Goal: Information Seeking & Learning: Learn about a topic

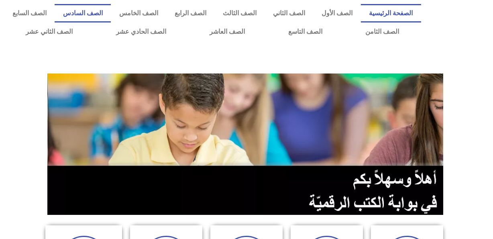
click at [111, 15] on link "الصف السادس" at bounding box center [83, 13] width 56 height 18
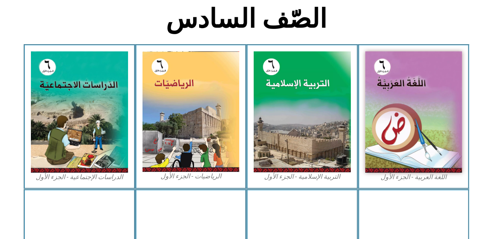
scroll to position [206, 0]
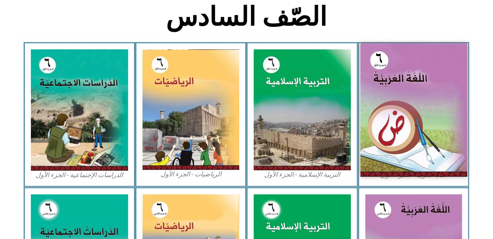
click at [406, 100] on img at bounding box center [413, 109] width 107 height 133
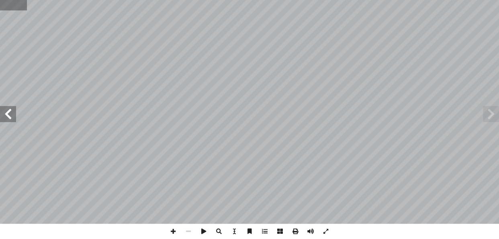
click at [6, 5] on input "text" at bounding box center [13, 5] width 27 height 10
type input "**"
click at [9, 109] on span at bounding box center [8, 114] width 16 height 16
click at [176, 230] on span at bounding box center [172, 231] width 15 height 15
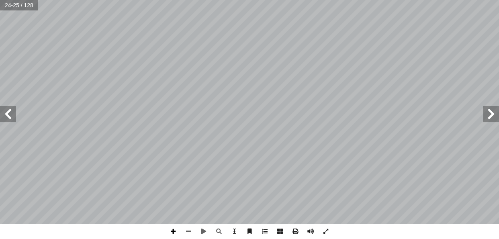
click at [176, 233] on span at bounding box center [172, 231] width 15 height 15
click at [7, 114] on span at bounding box center [8, 114] width 16 height 16
click at [495, 112] on span at bounding box center [491, 114] width 16 height 16
click at [192, 229] on span at bounding box center [188, 231] width 15 height 15
click at [5, 115] on span at bounding box center [8, 114] width 16 height 16
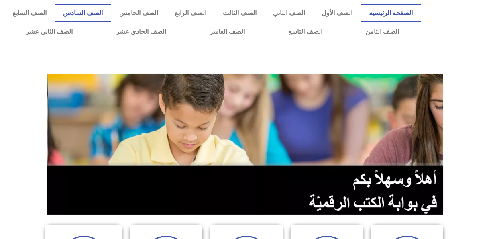
click at [111, 10] on link "الصف السادس" at bounding box center [83, 13] width 56 height 18
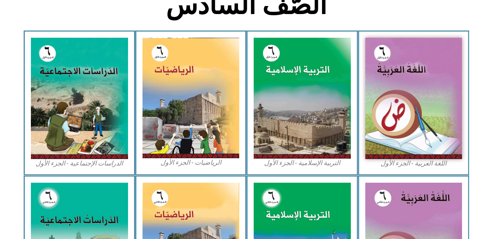
scroll to position [229, 0]
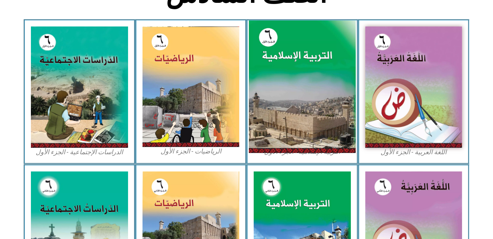
click at [318, 55] on img at bounding box center [302, 86] width 107 height 133
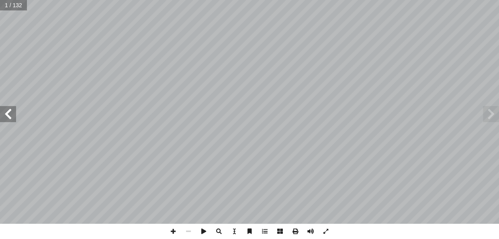
click at [13, 119] on span at bounding box center [8, 114] width 16 height 16
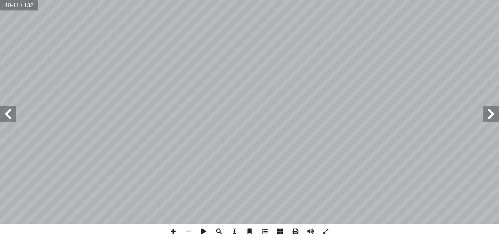
click at [13, 119] on span at bounding box center [8, 114] width 16 height 16
click at [8, 113] on span at bounding box center [8, 114] width 16 height 16
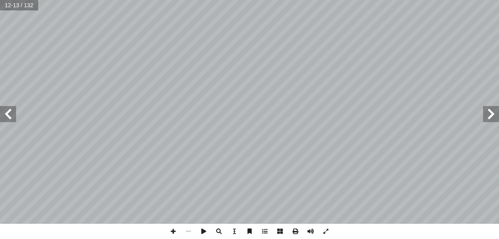
click at [8, 113] on span at bounding box center [8, 114] width 16 height 16
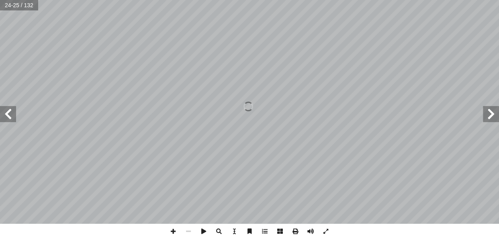
click at [8, 113] on span at bounding box center [8, 114] width 16 height 16
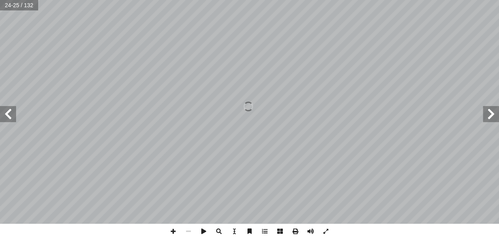
click at [8, 113] on span at bounding box center [8, 114] width 16 height 16
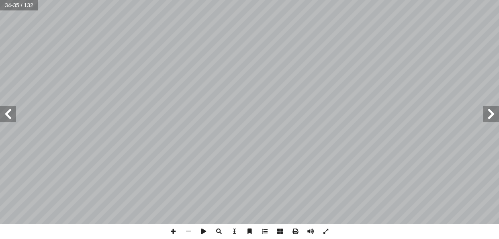
click at [8, 113] on span at bounding box center [8, 114] width 16 height 16
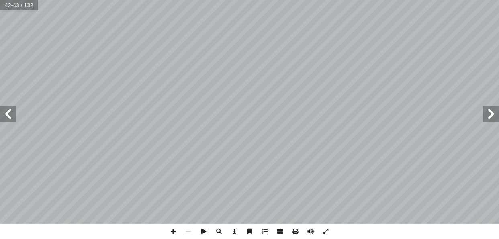
click at [8, 113] on span at bounding box center [8, 114] width 16 height 16
click at [494, 120] on span at bounding box center [491, 114] width 16 height 16
click at [174, 233] on span at bounding box center [172, 231] width 15 height 15
